Goal: Find specific page/section: Find specific page/section

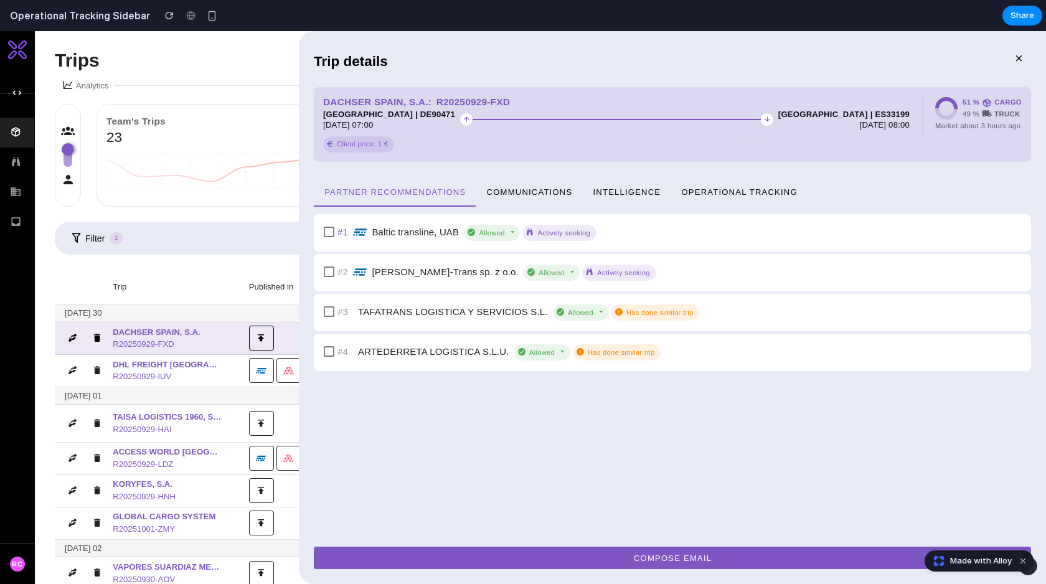
click at [733, 187] on span "Operational Tracking" at bounding box center [738, 191] width 117 height 9
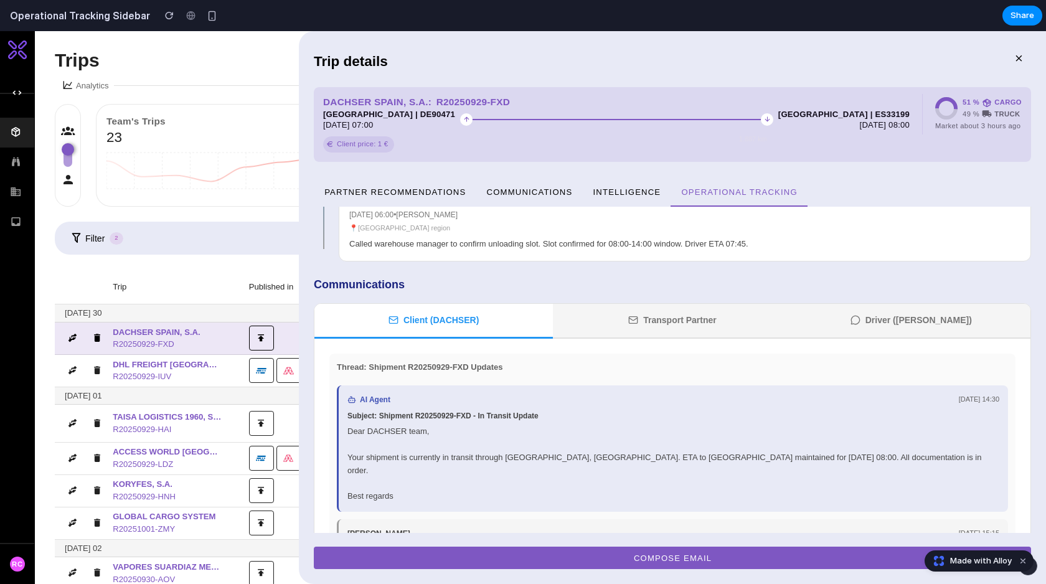
scroll to position [901, 0]
click at [646, 303] on button "Transport Partner" at bounding box center [672, 320] width 238 height 35
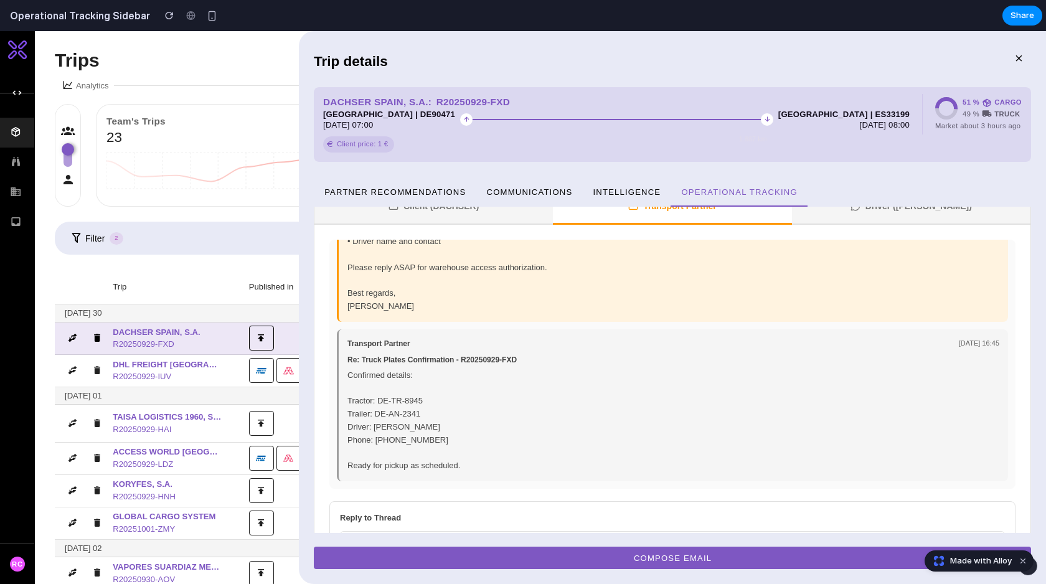
scroll to position [1015, 0]
click at [605, 530] on input "text" at bounding box center [672, 543] width 665 height 26
type input "*"
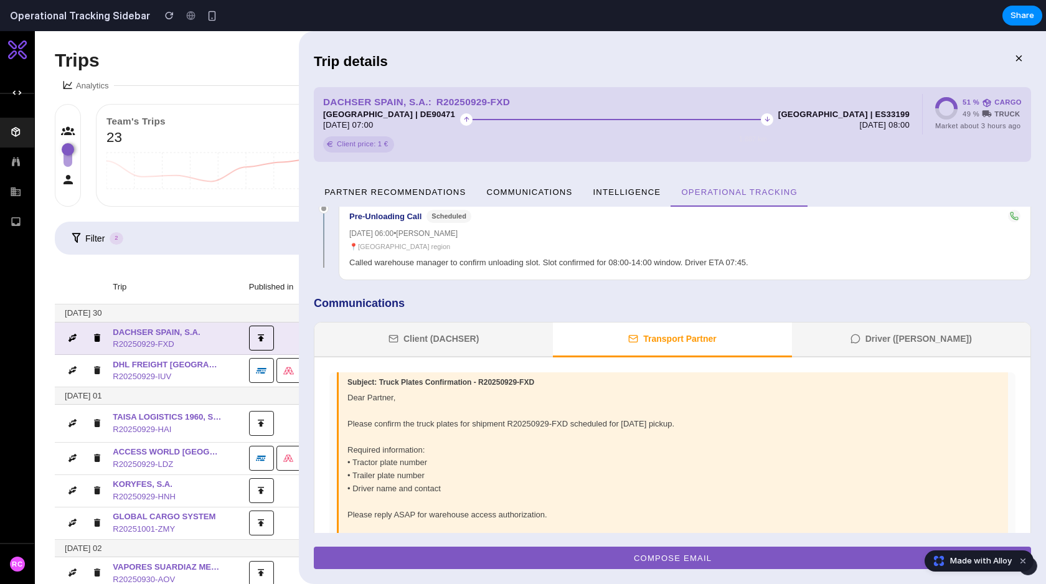
scroll to position [52, 0]
click at [866, 322] on button "Driver ([PERSON_NAME])" at bounding box center [911, 339] width 238 height 35
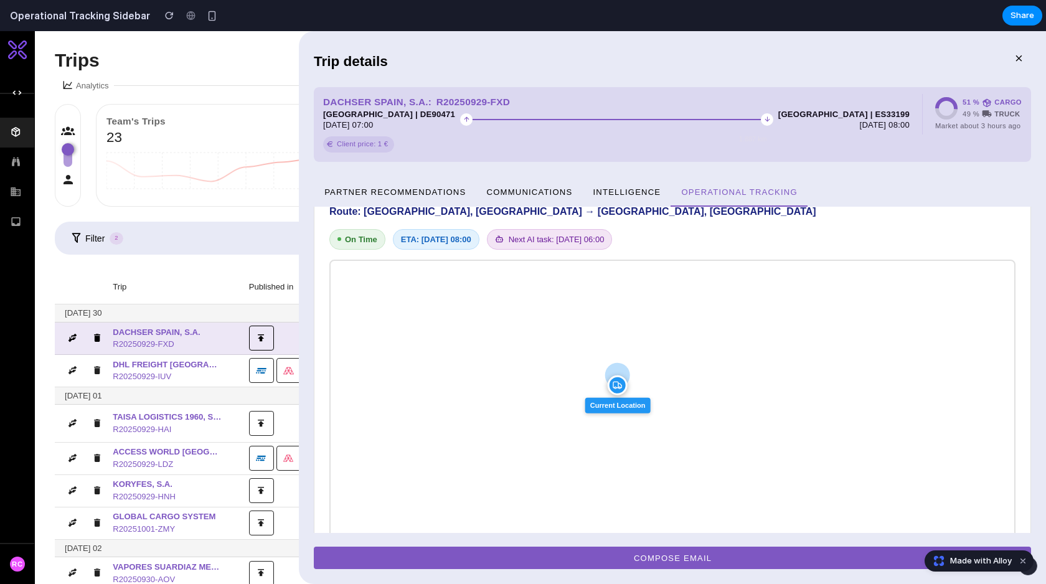
scroll to position [0, 0]
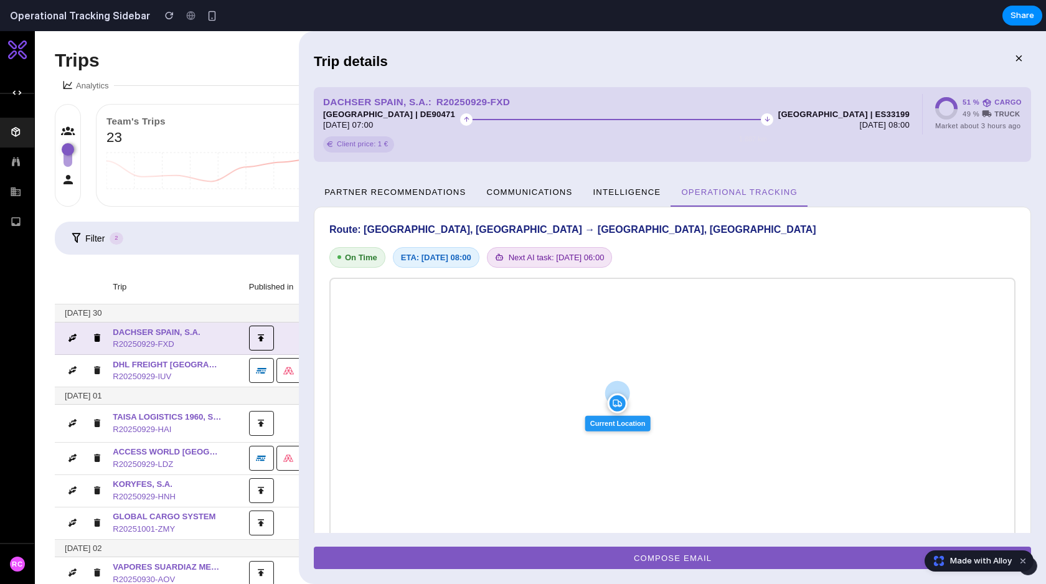
click at [789, 73] on div at bounding box center [697, 66] width 618 height 41
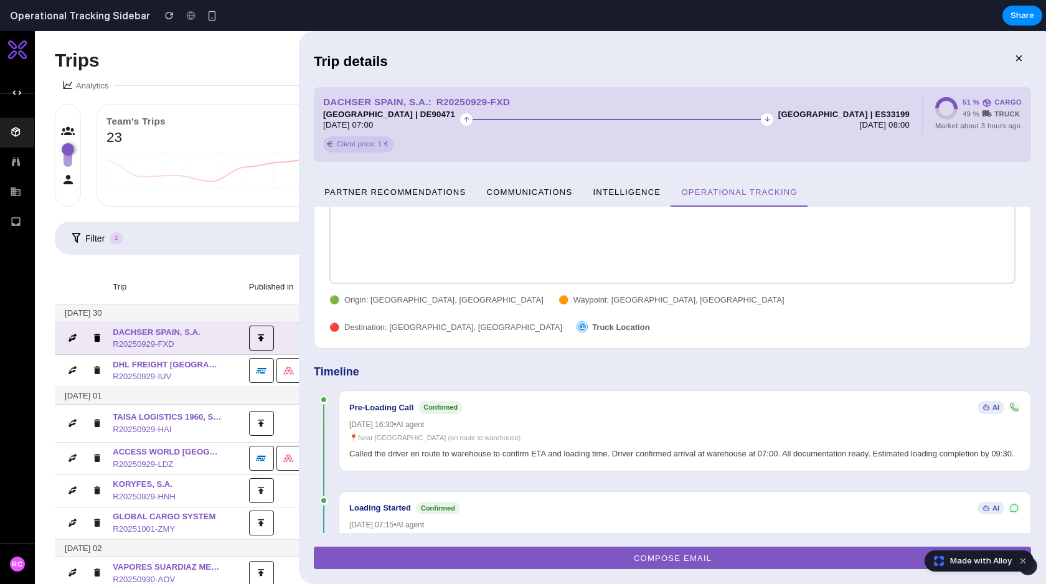
scroll to position [276, 0]
